Goal: Task Accomplishment & Management: Use online tool/utility

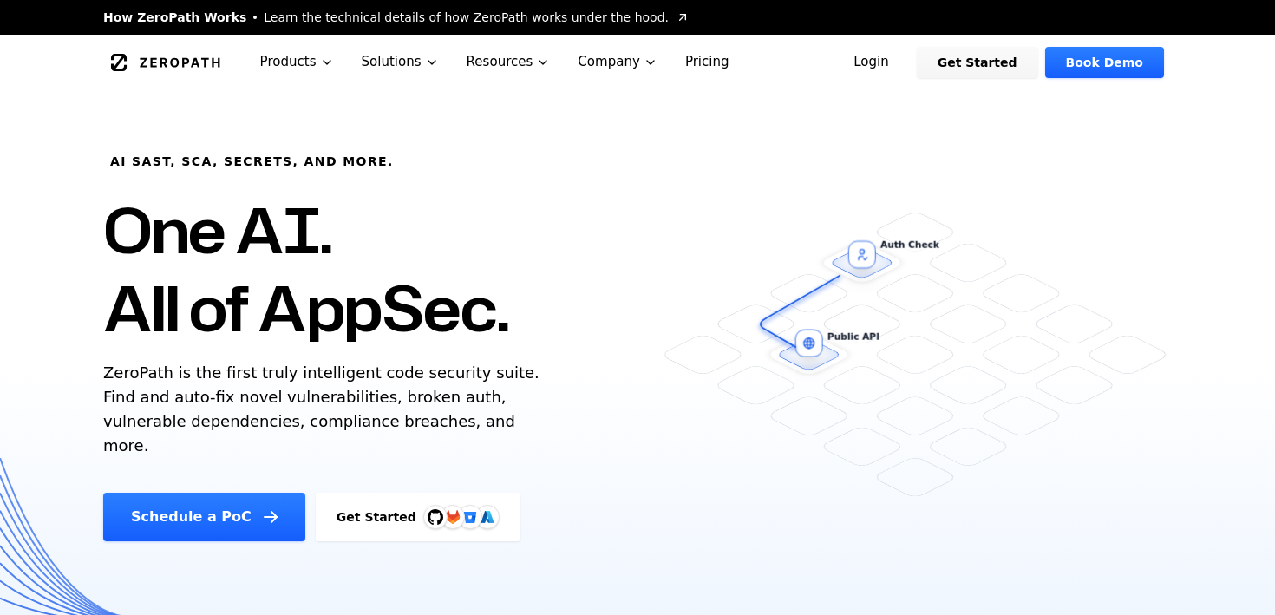
click at [886, 59] on link "Login" at bounding box center [871, 62] width 77 height 31
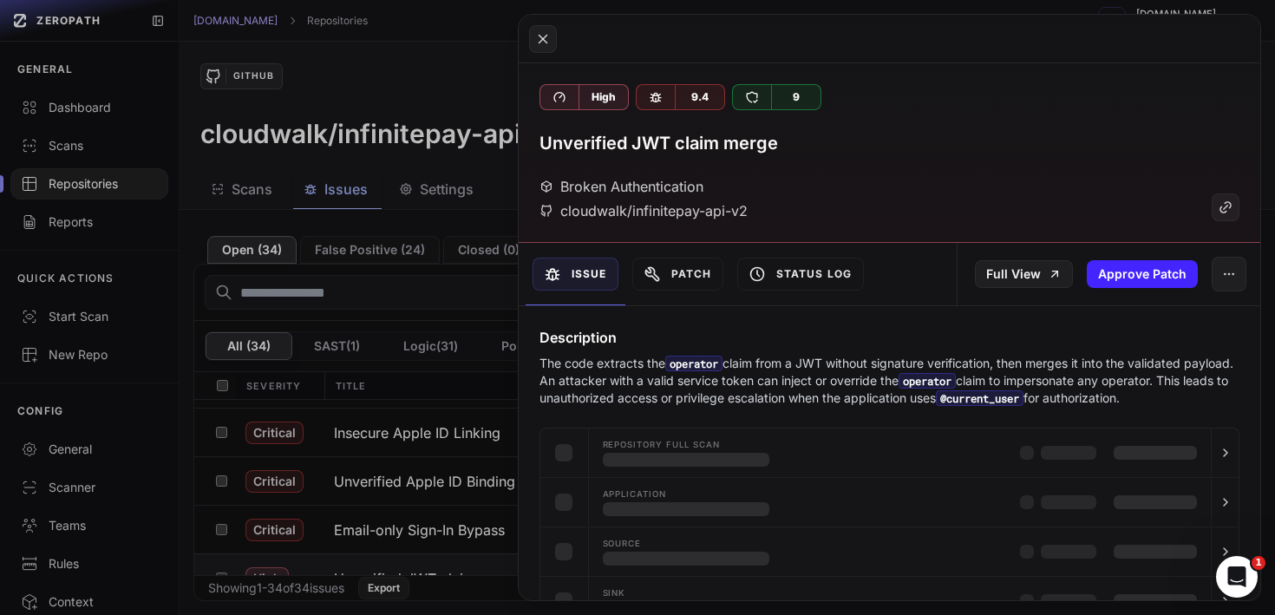
scroll to position [68, 0]
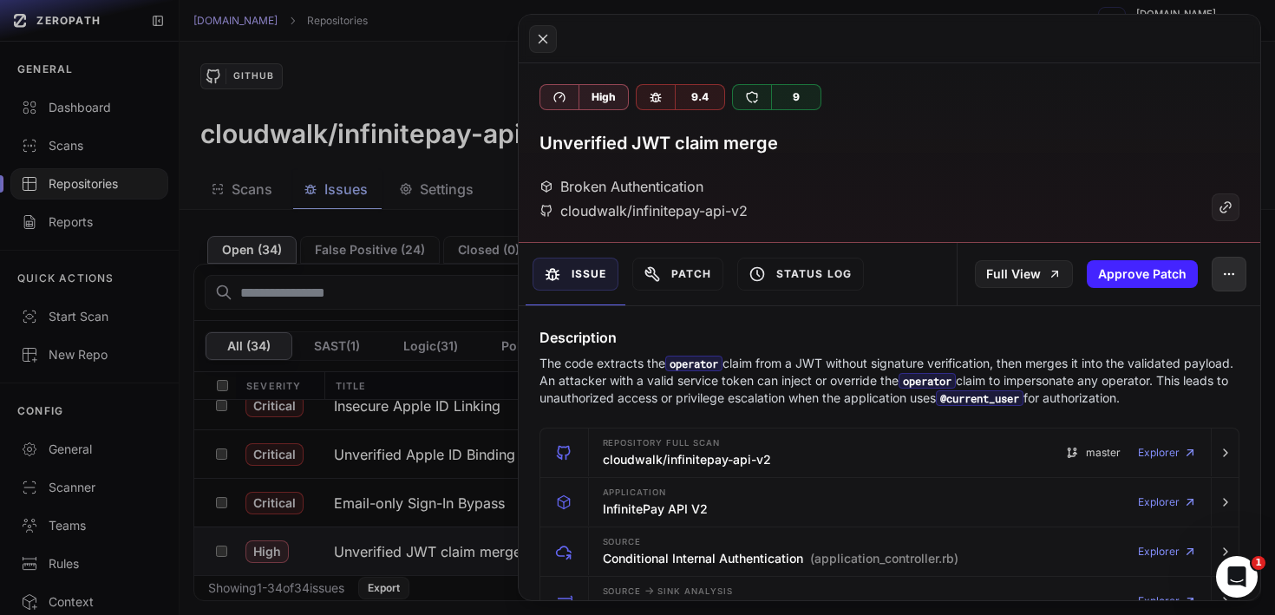
click at [1223, 272] on icon "button" at bounding box center [1229, 274] width 14 height 14
click at [1223, 274] on icon "button" at bounding box center [1229, 274] width 14 height 14
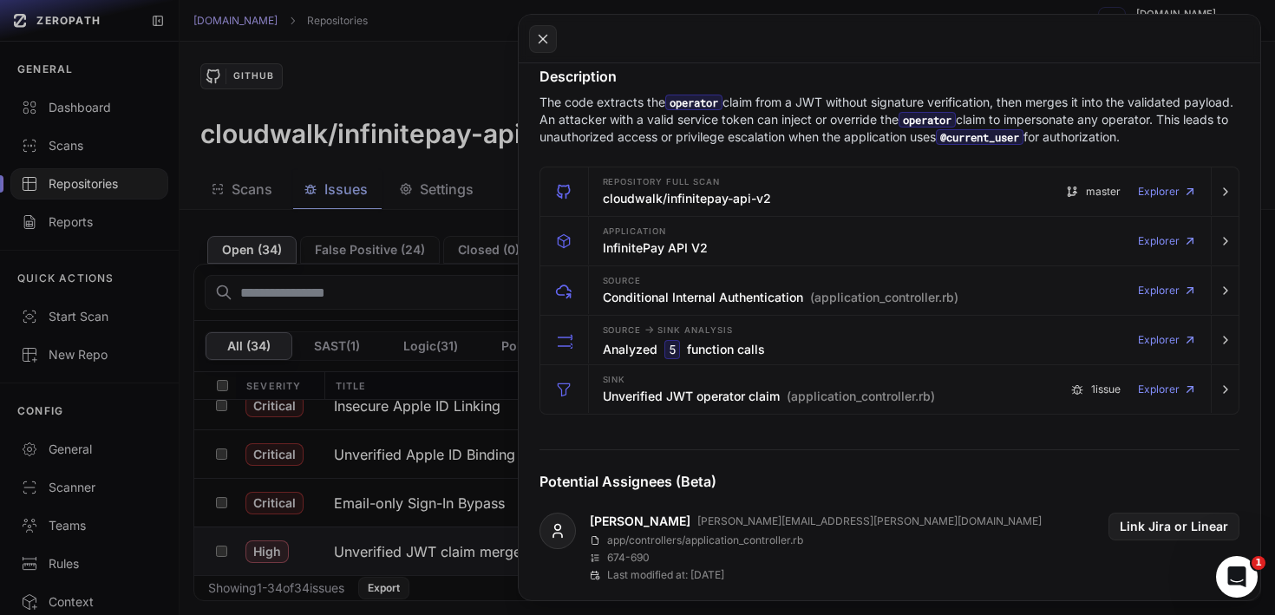
scroll to position [0, 0]
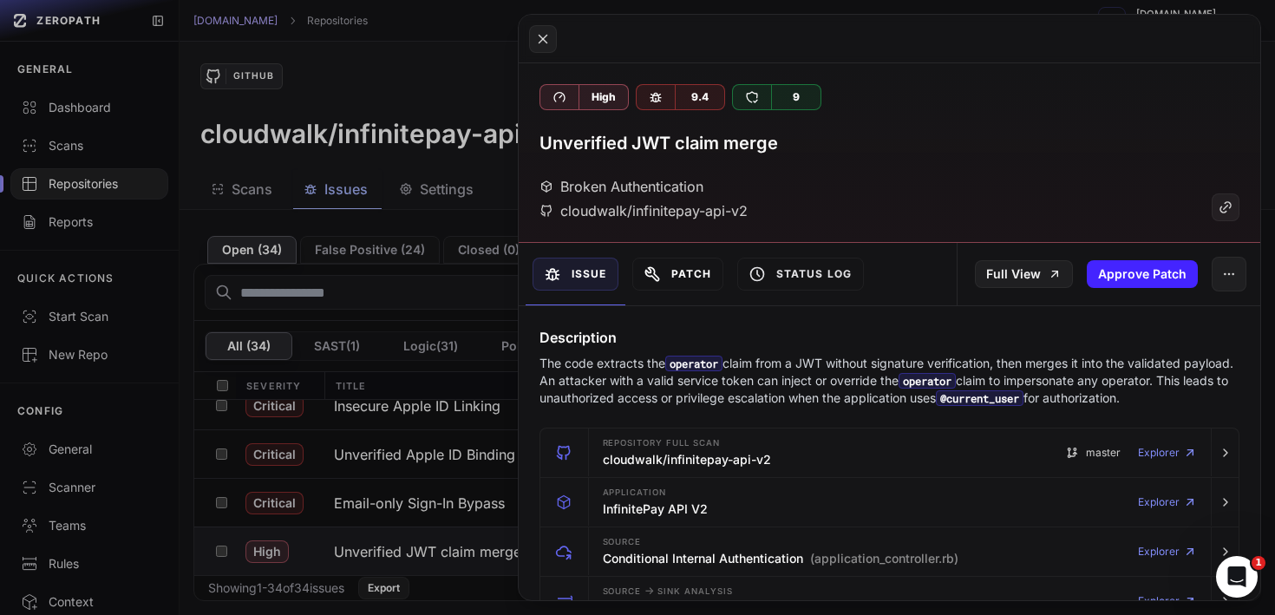
click at [665, 270] on button "Patch" at bounding box center [677, 274] width 91 height 33
